Goal: Task Accomplishment & Management: Use online tool/utility

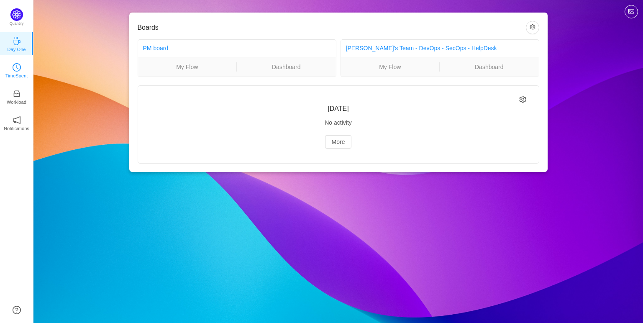
click at [11, 77] on p "TimeSpent" at bounding box center [16, 76] width 23 height 8
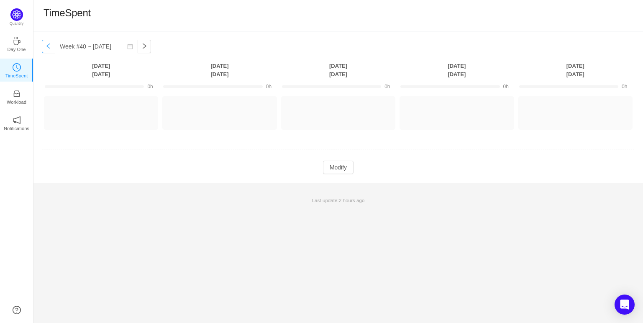
click at [46, 45] on button "button" at bounding box center [48, 46] width 13 height 13
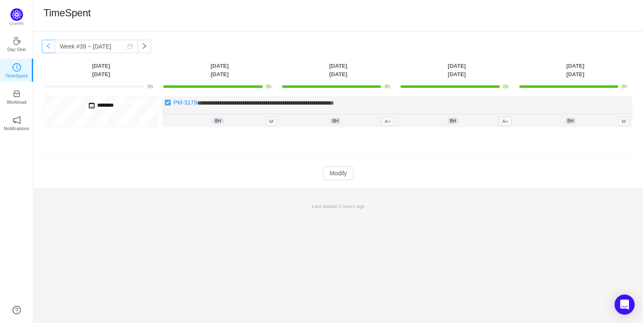
click at [49, 47] on button "button" at bounding box center [48, 46] width 13 height 13
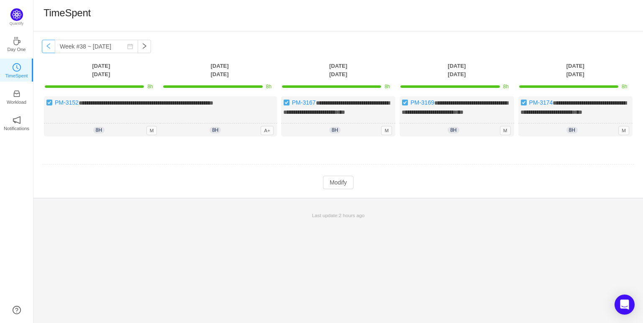
click at [49, 47] on button "button" at bounding box center [48, 46] width 13 height 13
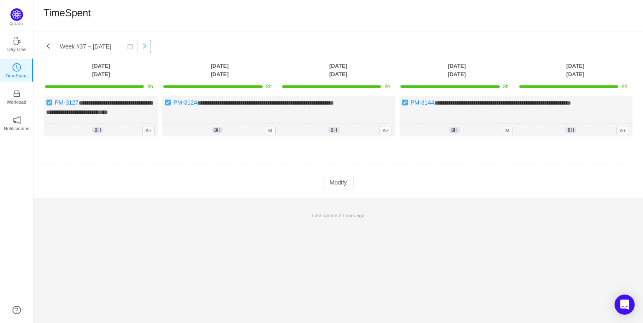
click at [141, 48] on button "button" at bounding box center [144, 46] width 13 height 13
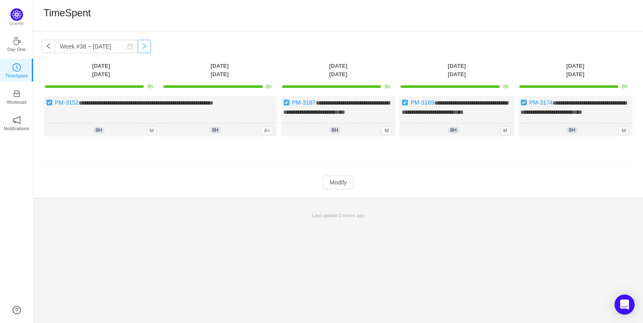
click at [141, 48] on button "button" at bounding box center [144, 46] width 13 height 13
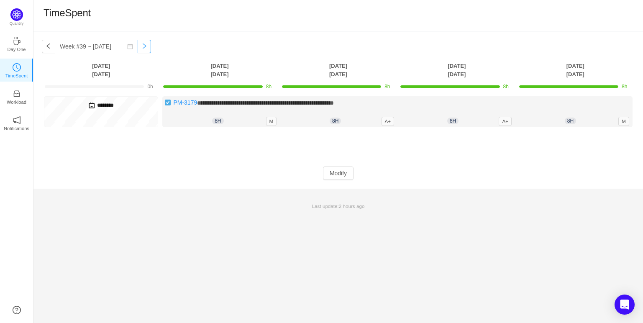
click at [141, 48] on button "button" at bounding box center [144, 46] width 13 height 13
type input "Week #40 ~ [DATE]"
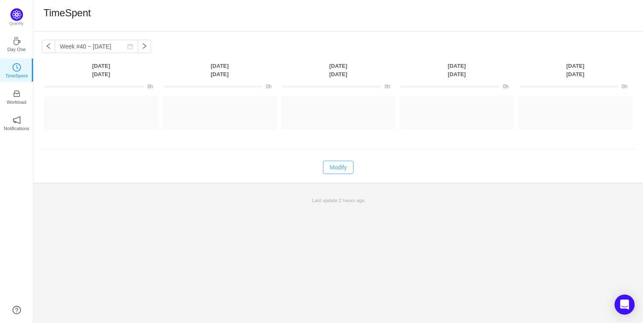
click at [346, 168] on button "Modify" at bounding box center [338, 167] width 31 height 13
click at [92, 109] on button "Log Time" at bounding box center [94, 108] width 46 height 13
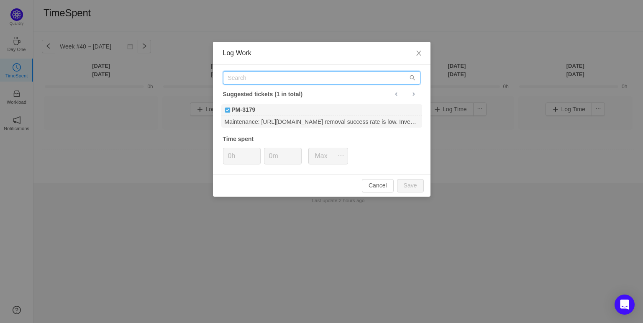
click at [317, 79] on input "text" at bounding box center [321, 77] width 197 height 13
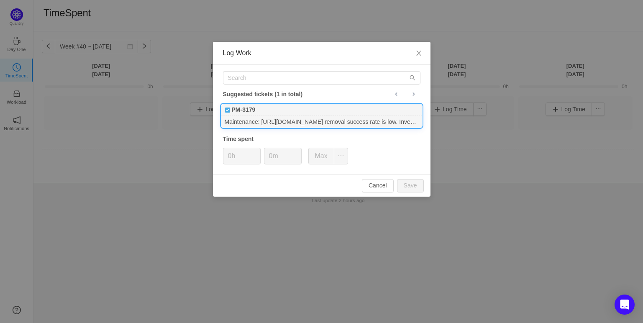
click at [311, 123] on div "Maintenance: [URL][DOMAIN_NAME] removal success rate is low. Investigate & fix." at bounding box center [321, 121] width 201 height 11
click at [232, 160] on input "0h" at bounding box center [241, 156] width 37 height 16
click at [375, 149] on div "Suggested tickets (1 in total) PM-3179 Maintenance: [URL][DOMAIN_NAME] removal …" at bounding box center [321, 120] width 217 height 110
click at [411, 188] on button "Save" at bounding box center [410, 185] width 27 height 13
type input "0h"
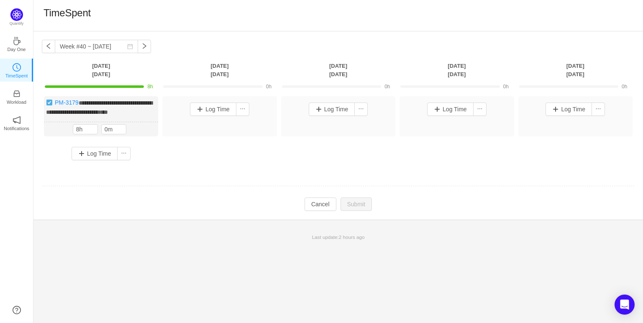
click at [349, 13] on div "TimeSpent" at bounding box center [337, 16] width 589 height 18
click at [327, 28] on div "TimeSpent" at bounding box center [337, 15] width 609 height 31
click at [237, 166] on div "**********" at bounding box center [338, 131] width 592 height 70
click at [270, 22] on div "TimeSpent" at bounding box center [337, 16] width 589 height 18
click at [381, 163] on div "**********" at bounding box center [338, 131] width 592 height 70
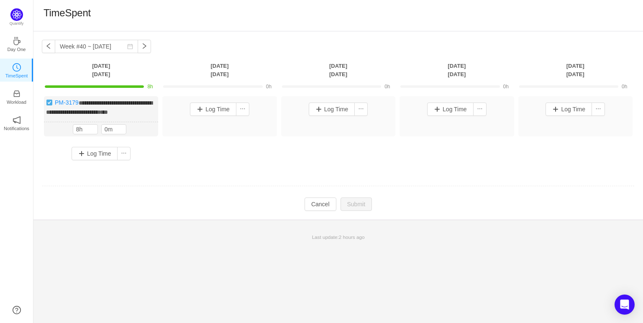
click at [360, 165] on div "**********" at bounding box center [338, 131] width 592 height 70
click at [323, 211] on button "Cancel" at bounding box center [320, 203] width 32 height 13
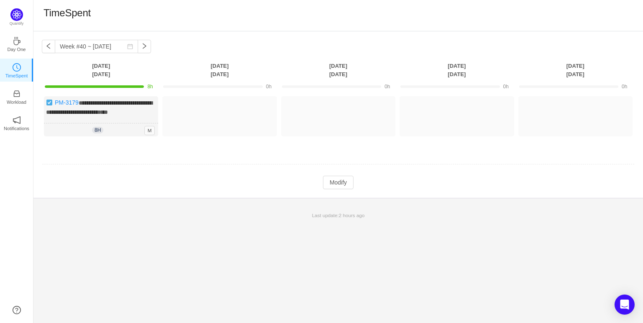
click at [255, 242] on div "**********" at bounding box center [337, 176] width 609 height 291
click at [142, 49] on button "button" at bounding box center [144, 46] width 13 height 13
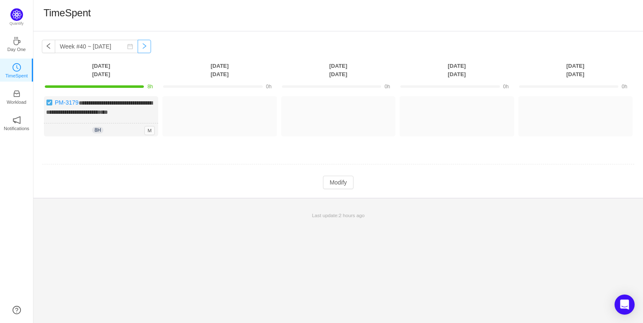
click at [142, 49] on button "button" at bounding box center [144, 46] width 13 height 13
